Goal: Communication & Community: Ask a question

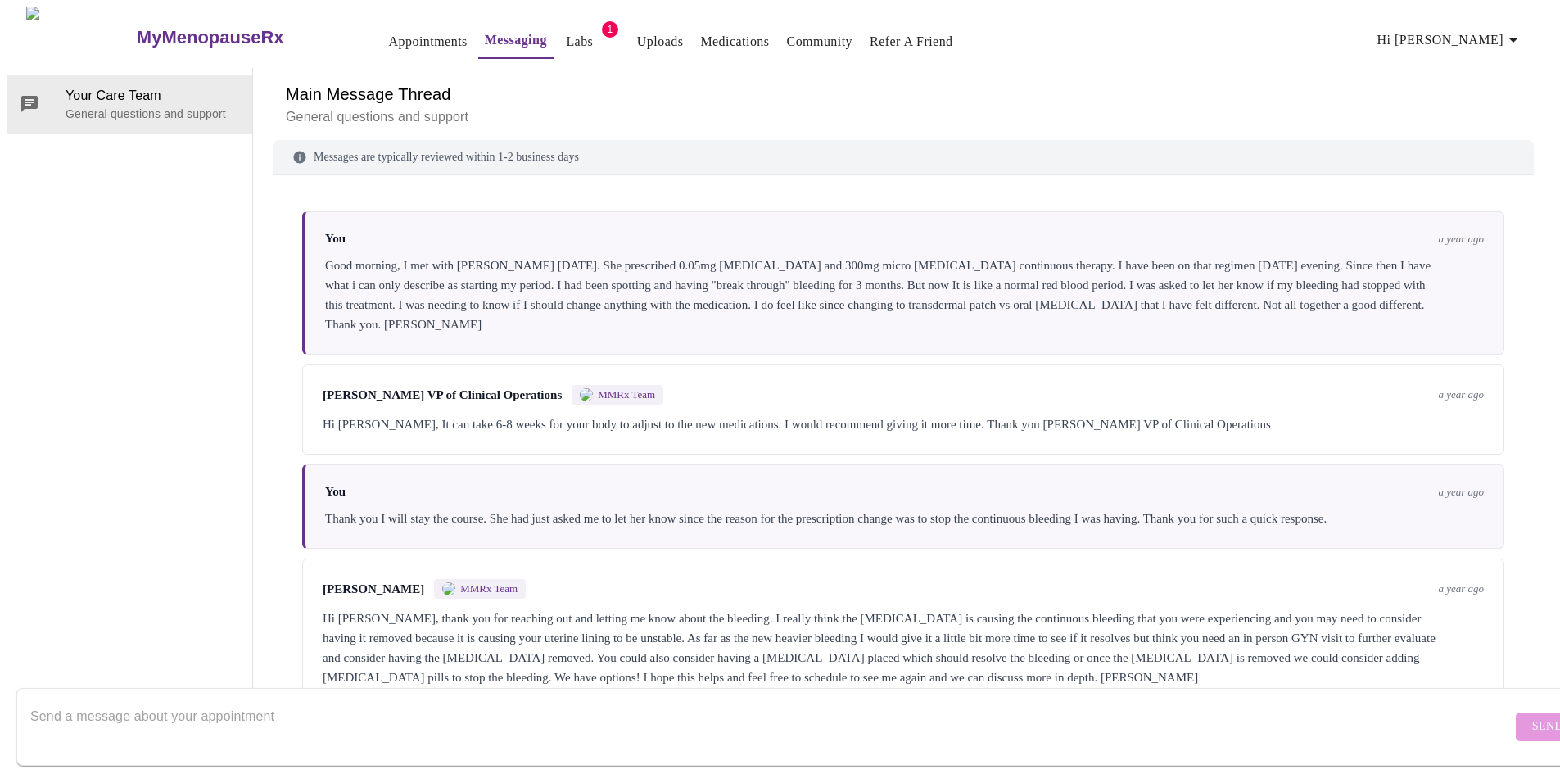
scroll to position [2799, 0]
